Goal: Find specific page/section: Find specific page/section

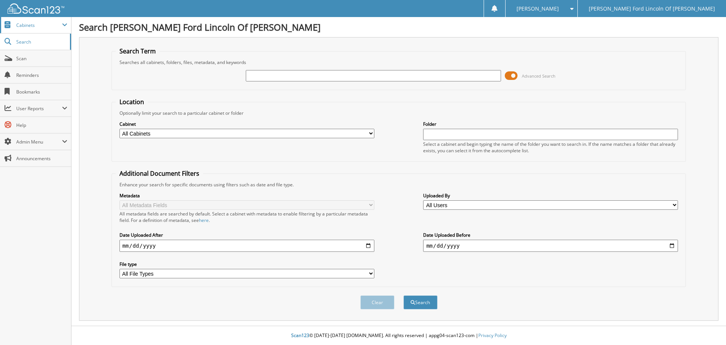
click at [22, 24] on span "Cabinets" at bounding box center [39, 25] width 46 height 6
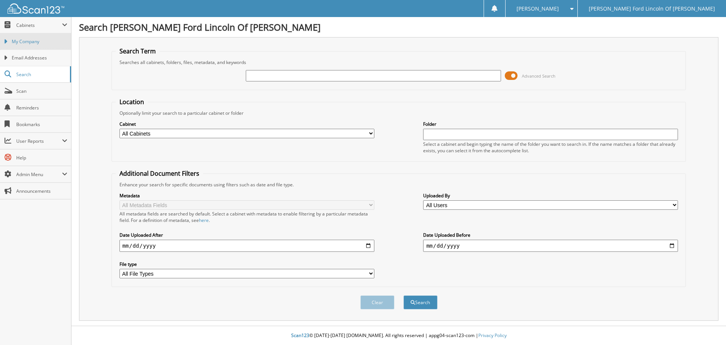
click at [23, 40] on span "My Company" at bounding box center [40, 41] width 56 height 7
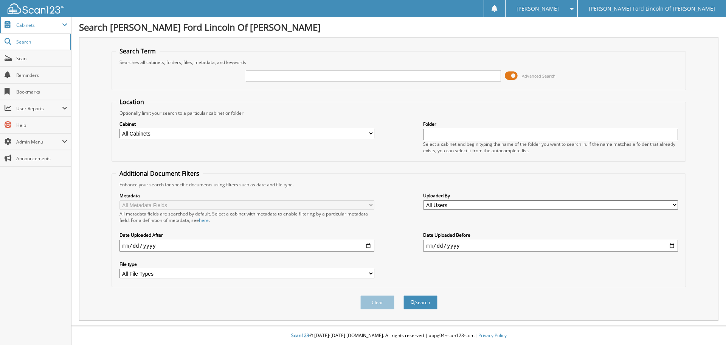
click at [26, 25] on span "Cabinets" at bounding box center [39, 25] width 46 height 6
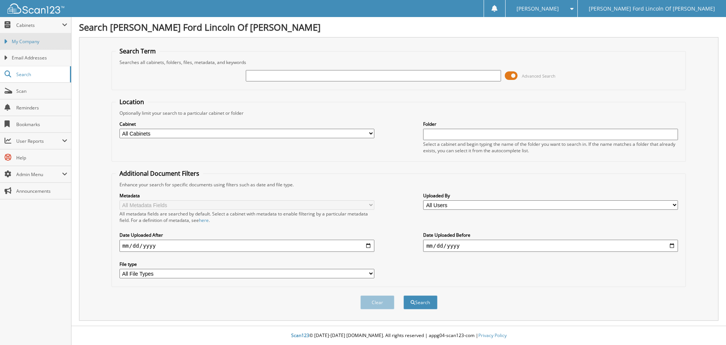
click at [31, 40] on span "My Company" at bounding box center [40, 41] width 56 height 7
